Goal: Navigation & Orientation: Find specific page/section

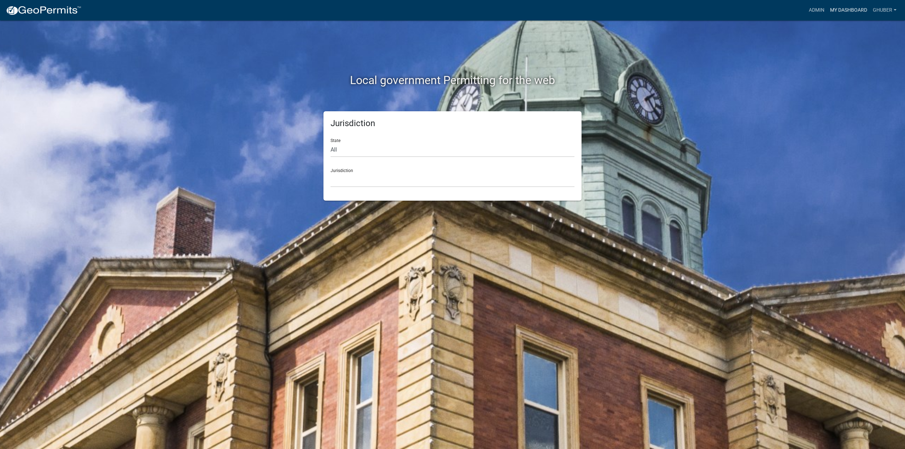
click at [855, 11] on link "My Dashboard" at bounding box center [848, 10] width 43 height 13
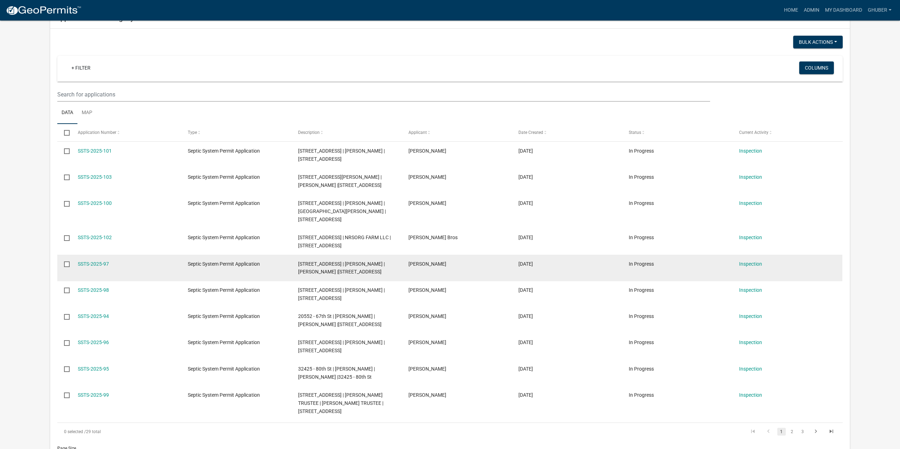
scroll to position [106, 0]
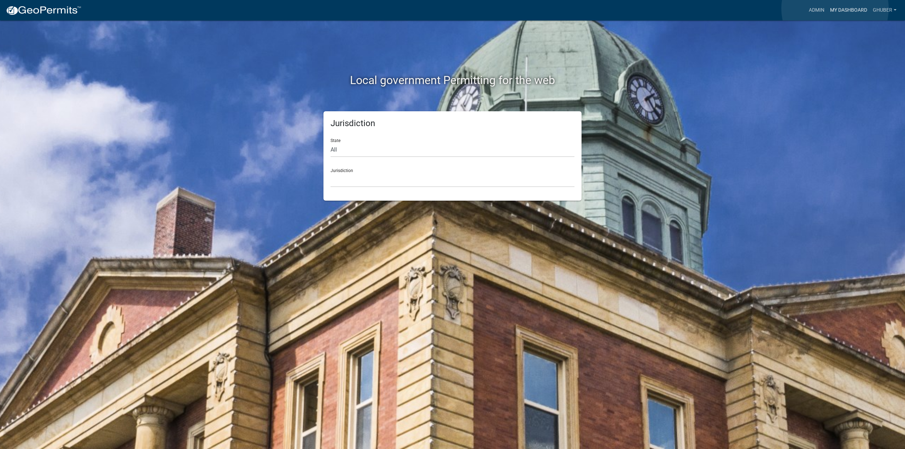
click at [835, 8] on link "My Dashboard" at bounding box center [848, 10] width 43 height 13
